Goal: Check status: Check status

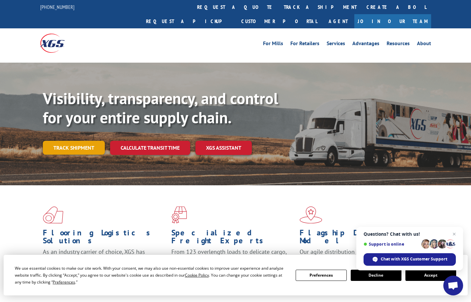
click at [68, 141] on link "Track shipment" at bounding box center [74, 148] width 62 height 14
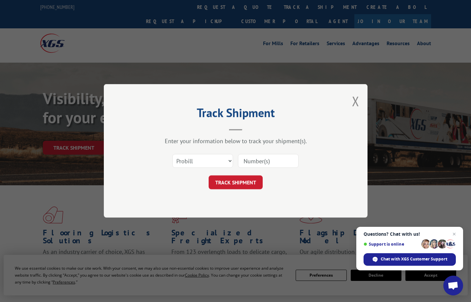
click at [265, 161] on input at bounding box center [268, 161] width 61 height 14
paste input "527719485"
type input "527719485"
click at [228, 161] on select "Select category... Probill BOL PO" at bounding box center [202, 161] width 61 height 14
select select "bol"
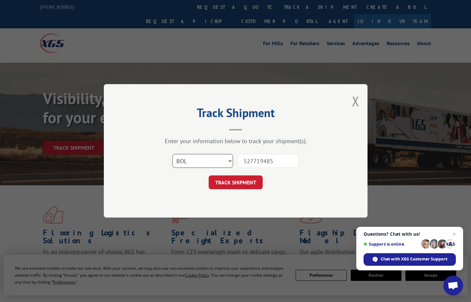
click at [172, 154] on select "Select category... Probill BOL PO" at bounding box center [202, 161] width 61 height 14
click at [236, 185] on button "TRACK SHIPMENT" at bounding box center [236, 183] width 54 height 14
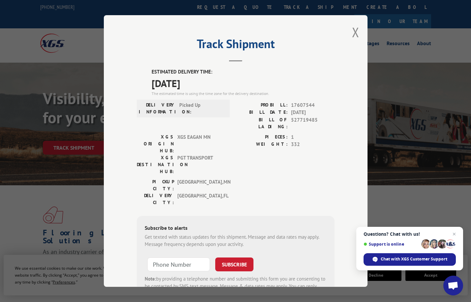
click at [303, 121] on span "527719485" at bounding box center [313, 123] width 44 height 14
copy span "527719485"
click at [227, 178] on div "[GEOGRAPHIC_DATA]: [GEOGRAPHIC_DATA] , [GEOGRAPHIC_DATA] DELIVERY CITY: [GEOGRA…" at bounding box center [236, 193] width 198 height 31
copy span "XGS EAGAN MN"
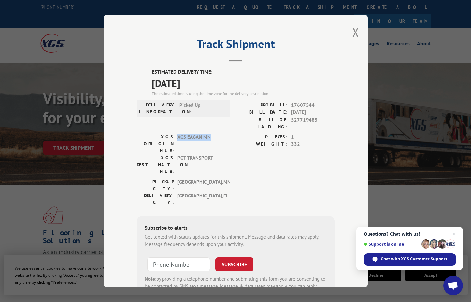
drag, startPoint x: 212, startPoint y: 131, endPoint x: 174, endPoint y: 131, distance: 37.9
click at [174, 133] on div "XGS ORIGIN HUB: XGS [PERSON_NAME] MN" at bounding box center [181, 143] width 89 height 21
drag, startPoint x: 174, startPoint y: 131, endPoint x: 241, endPoint y: 167, distance: 75.7
click at [241, 178] on div "[GEOGRAPHIC_DATA]: [GEOGRAPHIC_DATA] , [GEOGRAPHIC_DATA] DELIVERY CITY: [GEOGRA…" at bounding box center [236, 193] width 198 height 31
click at [354, 34] on button "Close modal" at bounding box center [355, 31] width 7 height 17
